Goal: Task Accomplishment & Management: Use online tool/utility

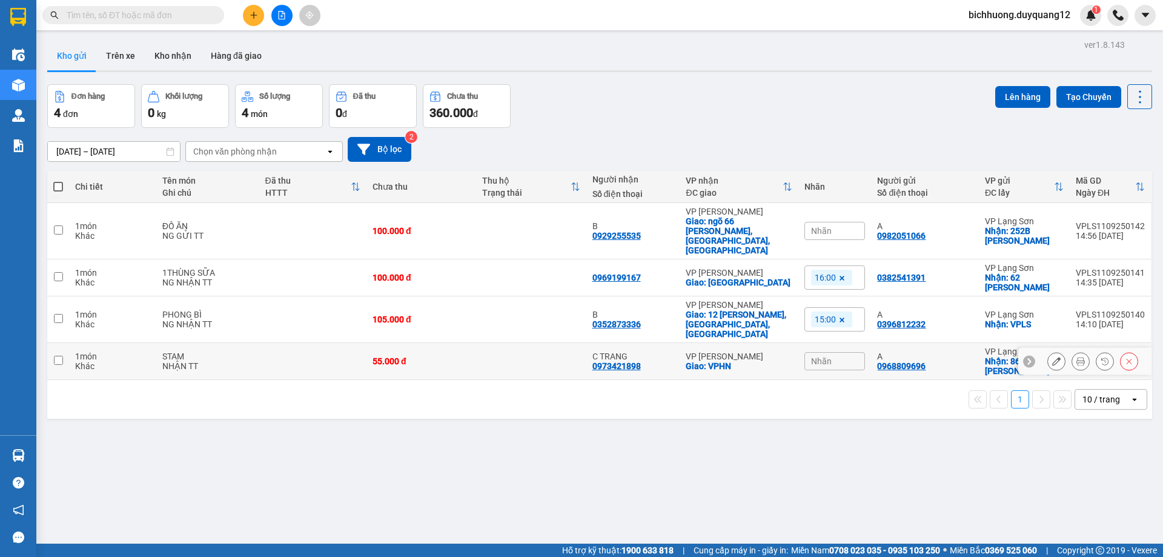
drag, startPoint x: 58, startPoint y: 331, endPoint x: 182, endPoint y: 350, distance: 126.1
click at [65, 343] on td at bounding box center [58, 361] width 22 height 37
checkbox input "true"
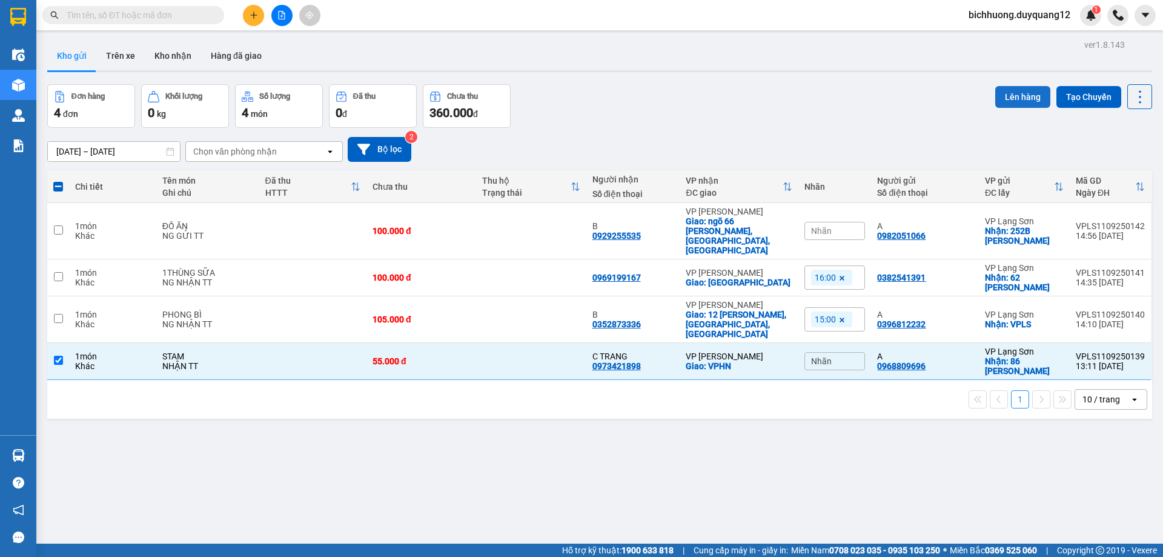
click at [1005, 92] on button "Lên hàng" at bounding box center [1022, 97] width 55 height 22
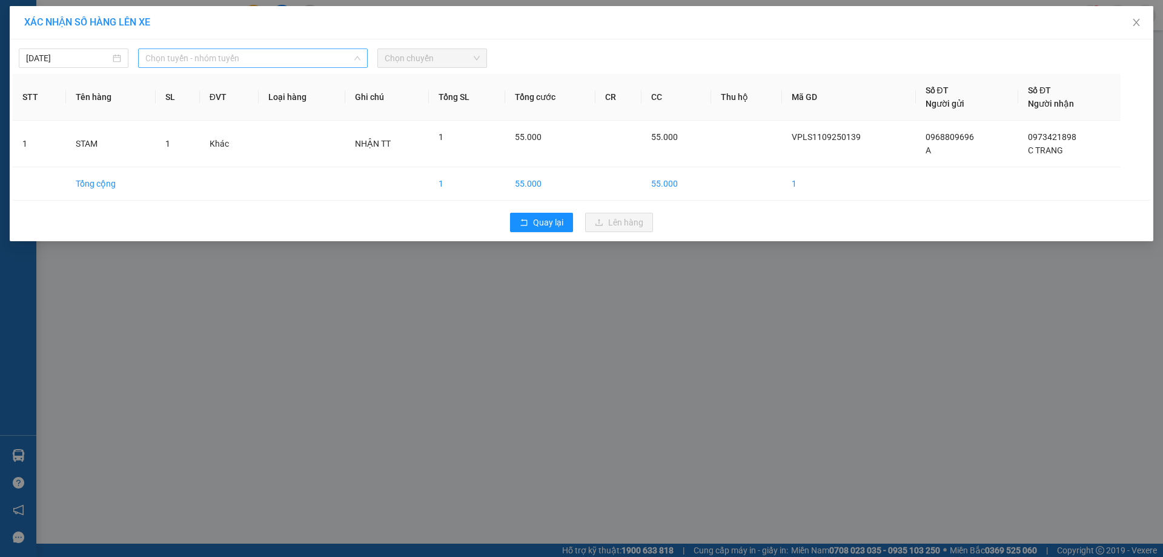
click at [351, 62] on span "Chọn tuyến - nhóm tuyến" at bounding box center [252, 58] width 215 height 18
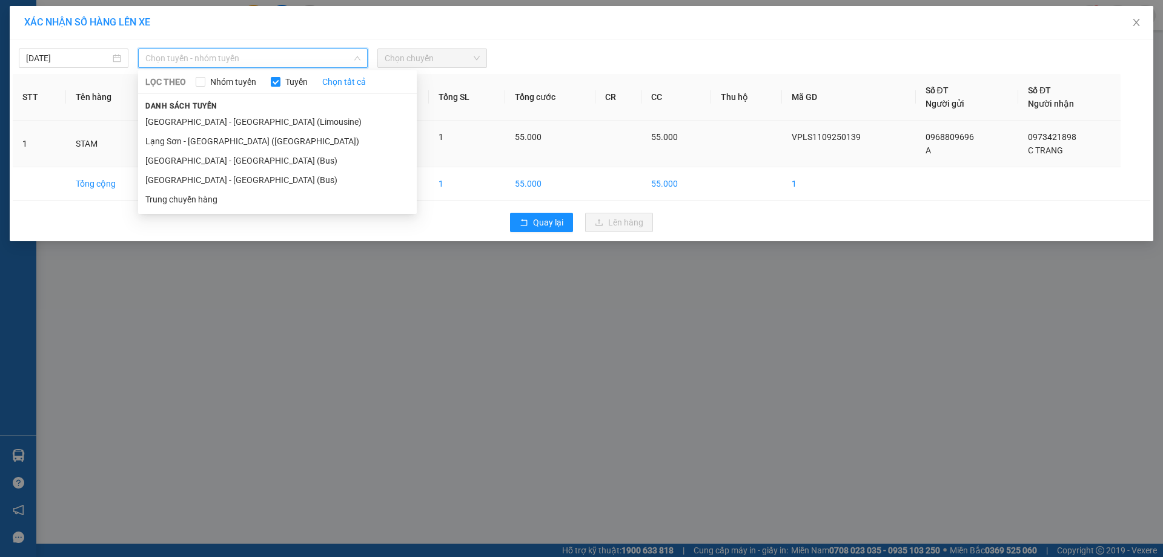
drag, startPoint x: 211, startPoint y: 140, endPoint x: 286, endPoint y: 141, distance: 75.1
click at [217, 141] on li "Lạng Sơn - [GEOGRAPHIC_DATA] ([GEOGRAPHIC_DATA])" at bounding box center [277, 140] width 279 height 19
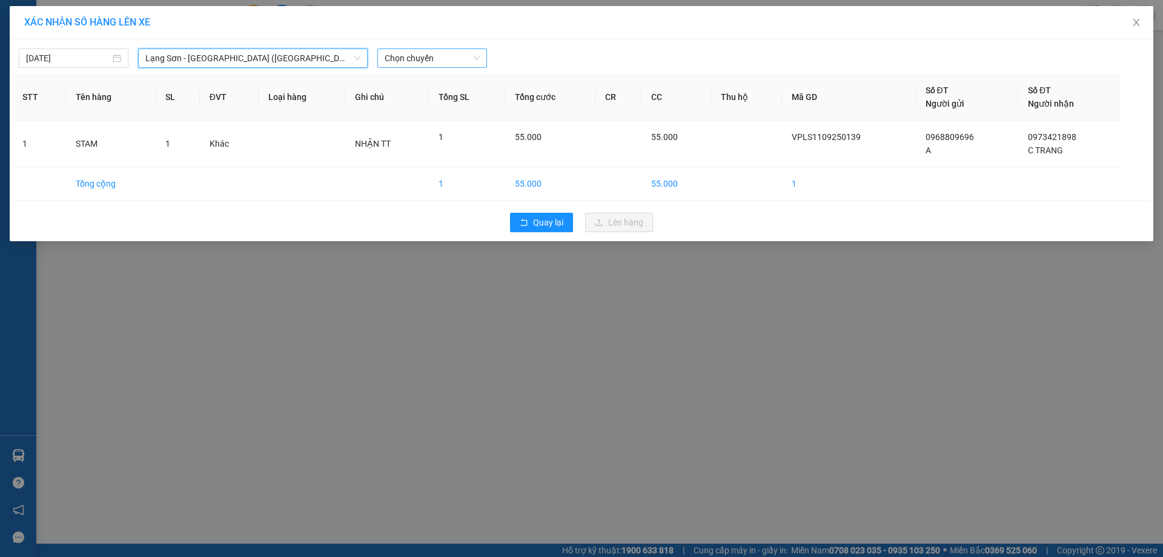
click at [477, 62] on span "Chọn chuyến" at bounding box center [432, 58] width 95 height 18
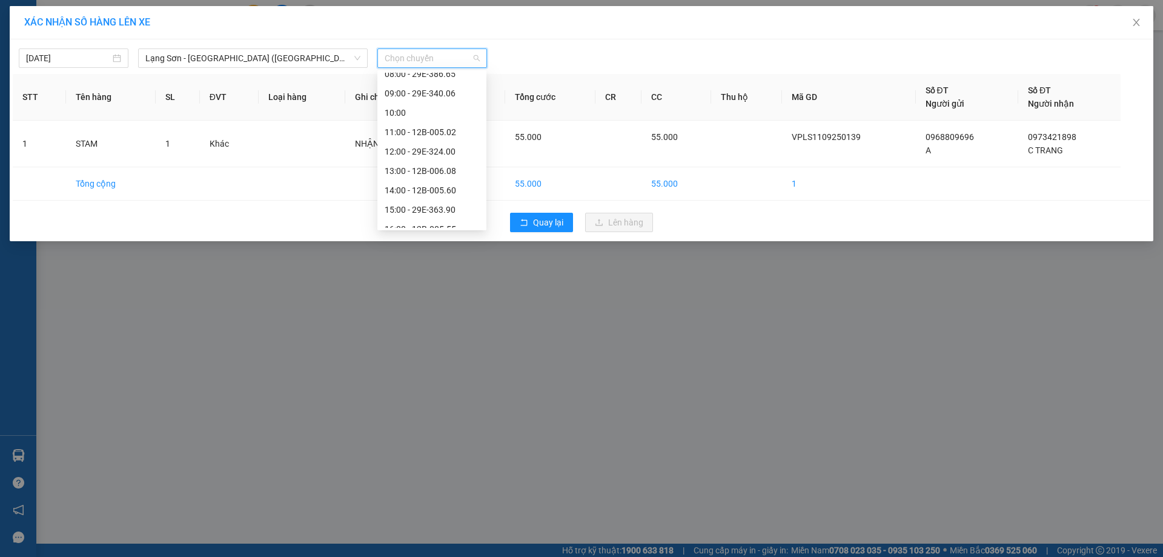
scroll to position [138, 0]
click at [431, 153] on div "14:00 - 12B-005.60" at bounding box center [432, 157] width 95 height 13
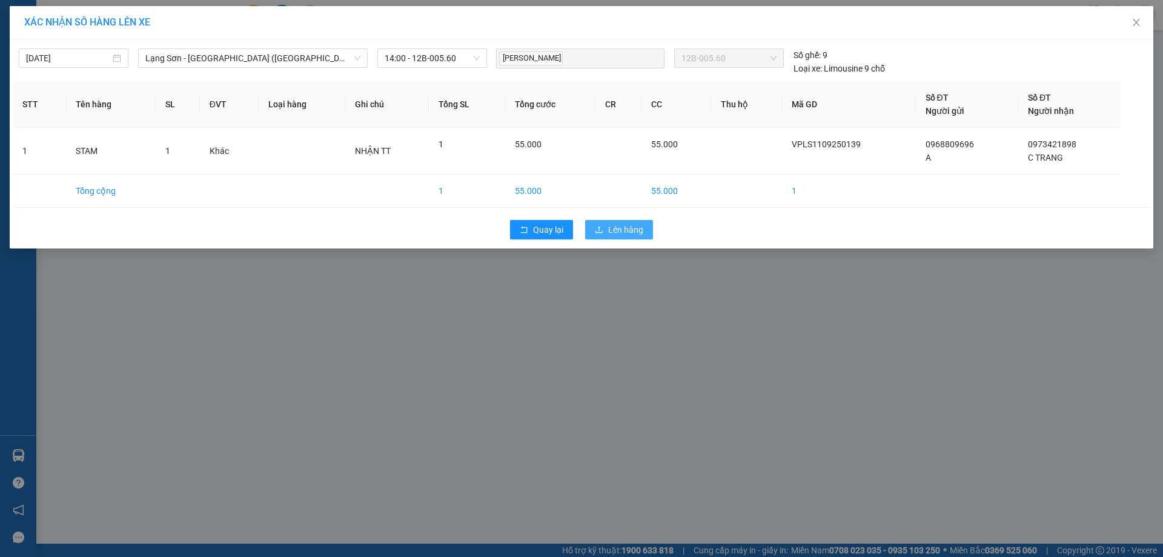
drag, startPoint x: 624, startPoint y: 230, endPoint x: 683, endPoint y: 233, distance: 59.5
click at [626, 230] on span "Lên hàng" at bounding box center [625, 229] width 35 height 13
